Goal: Complete application form: Complete application form

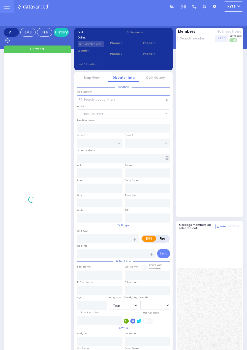
select select "Year"
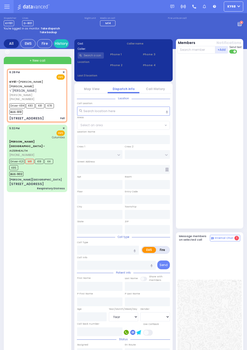
select select
type input "Fall"
radio input "true"
type input "[PERSON_NAME] Z."
type input "BRAVER"
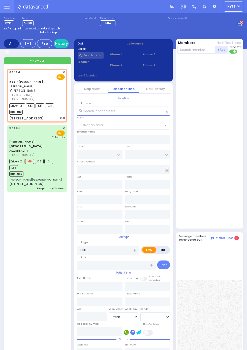
type input "2"
select select "Year"
type input "18:28"
type input "18:29"
type input "18:56"
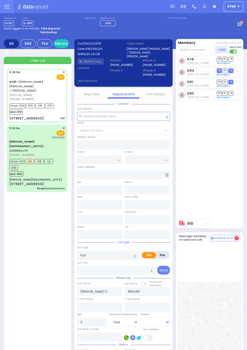
type input "CHUST RD"
type input "[GEOGRAPHIC_DATA]"
type input "[STREET_ADDRESS]"
type input "206"
type input "[PERSON_NAME]"
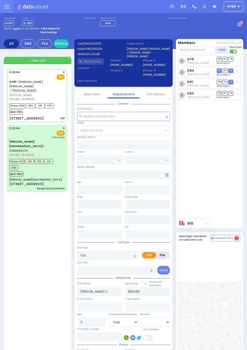
type input "[US_STATE]"
type input "10950"
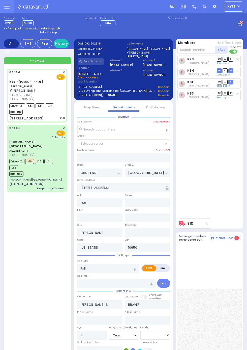
select select
radio input "true"
select select "Year"
select select "VYOEL MOSHE"
select select
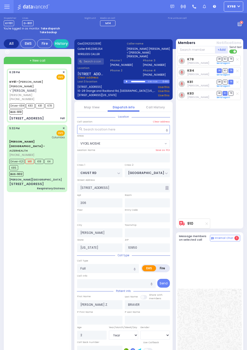
radio input "true"
select select "Year"
select select "VYOEL MOSHE"
select select
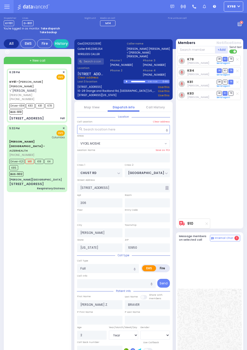
radio input "true"
select select "Year"
select select "VYOEL MOSHE"
